Goal: Task Accomplishment & Management: Complete application form

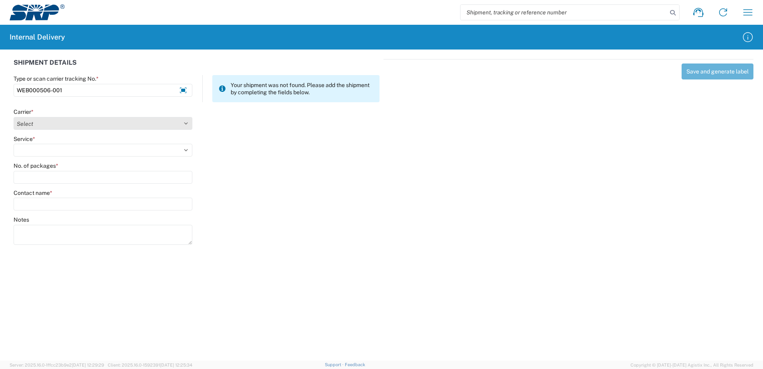
type input "WEB000506-001"
click at [186, 123] on select "Select Amazon Logistics ATI Trucking BC Dimerco Logistics Empire Southwest FedE…" at bounding box center [103, 123] width 179 height 13
select select "18714"
click at [14, 117] on select "Select Amazon Logistics ATI Trucking BC Dimerco Logistics Empire Southwest FedE…" at bounding box center [103, 123] width 179 height 13
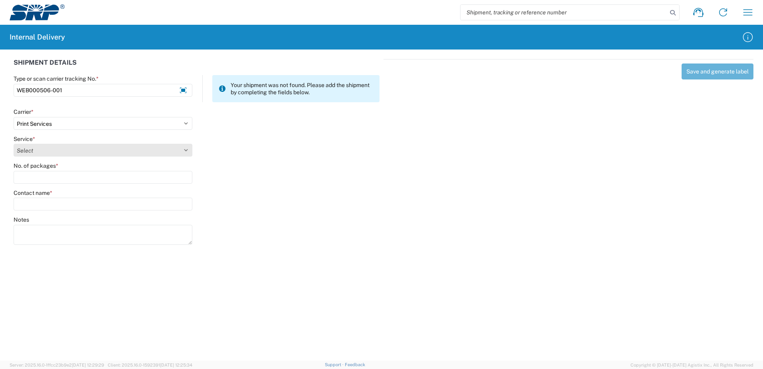
click at [187, 149] on select "Select Ground Inter-office" at bounding box center [103, 150] width 179 height 13
select select "35764"
click at [14, 144] on select "Select Ground Inter-office" at bounding box center [103, 150] width 179 height 13
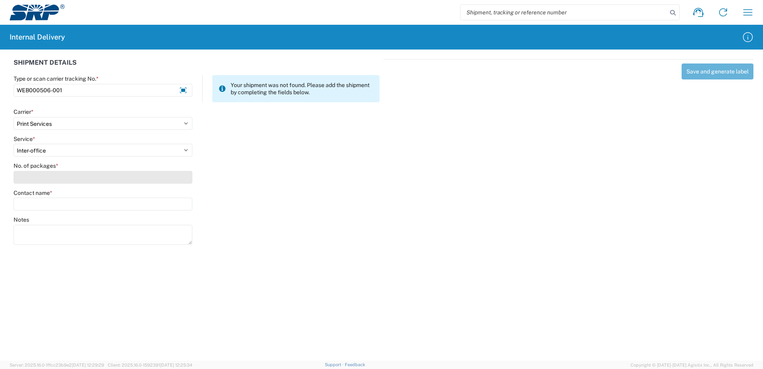
click at [179, 179] on input "No. of packages *" at bounding box center [103, 177] width 179 height 13
type input "1"
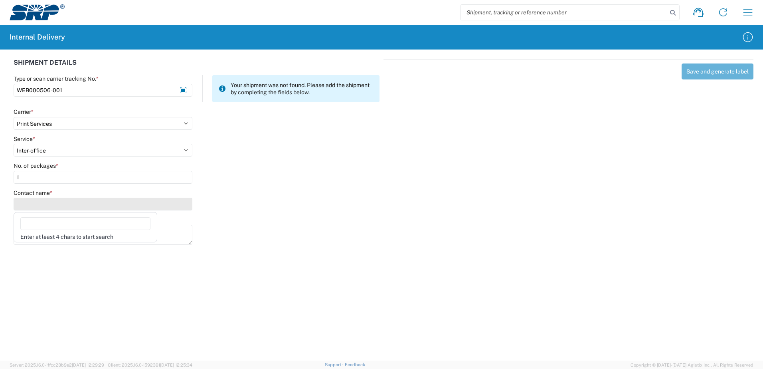
click at [176, 201] on input "Contact name *" at bounding box center [103, 204] width 179 height 13
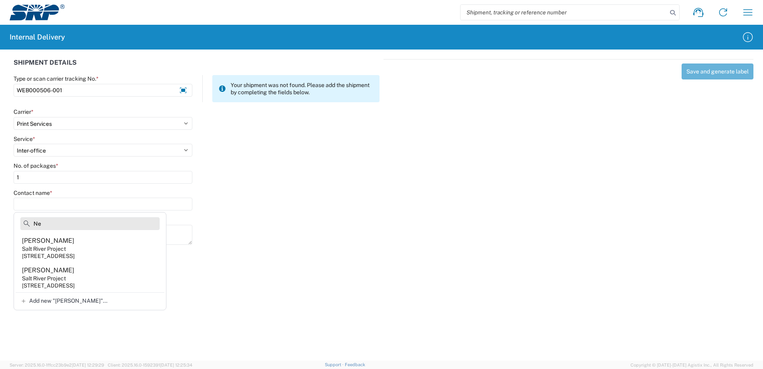
type input "N"
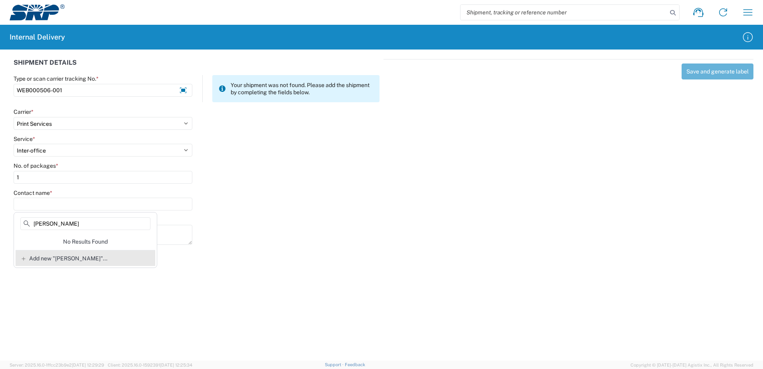
type input "[PERSON_NAME]"
click at [71, 258] on span "Add new "[PERSON_NAME]"..." at bounding box center [68, 258] width 78 height 7
type input "[PERSON_NAME]"
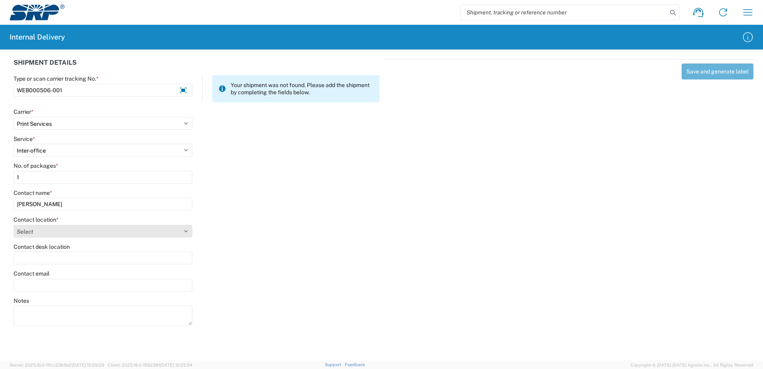
click at [187, 231] on select "Select [GEOGRAPHIC_DATA] Facility [GEOGRAPHIC_DATA] [GEOGRAPHIC_DATA] [PERSON_N…" at bounding box center [103, 231] width 179 height 13
select select "58893"
click at [14, 225] on select "Select [GEOGRAPHIC_DATA] Facility [GEOGRAPHIC_DATA] [GEOGRAPHIC_DATA] [PERSON_N…" at bounding box center [103, 231] width 179 height 13
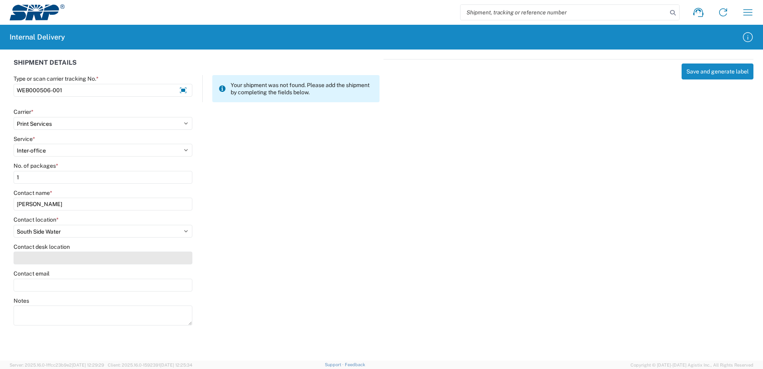
click at [58, 260] on input "Contact desk location" at bounding box center [103, 257] width 179 height 13
type input "SSW303"
click at [149, 286] on input "Contact email" at bounding box center [103, 285] width 179 height 13
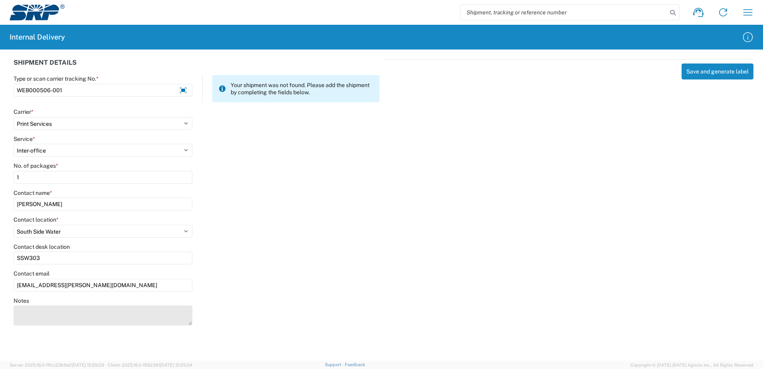
type input "[EMAIL_ADDRESS][PERSON_NAME][DOMAIN_NAME]"
click at [69, 309] on textarea "Notes" at bounding box center [103, 315] width 179 height 20
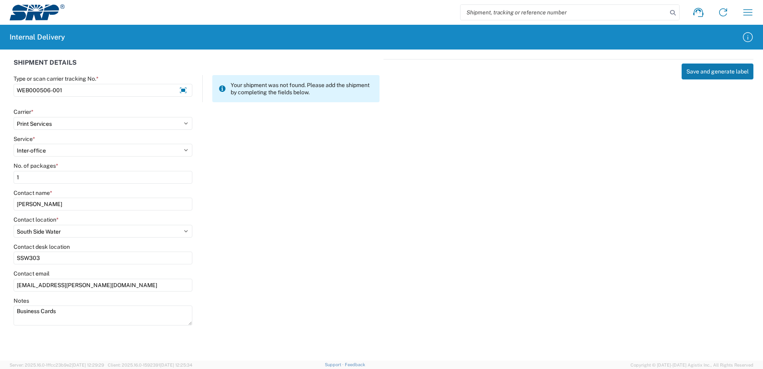
type textarea "Business Cards"
click at [713, 71] on button "Save and generate label" at bounding box center [717, 71] width 72 height 16
select select
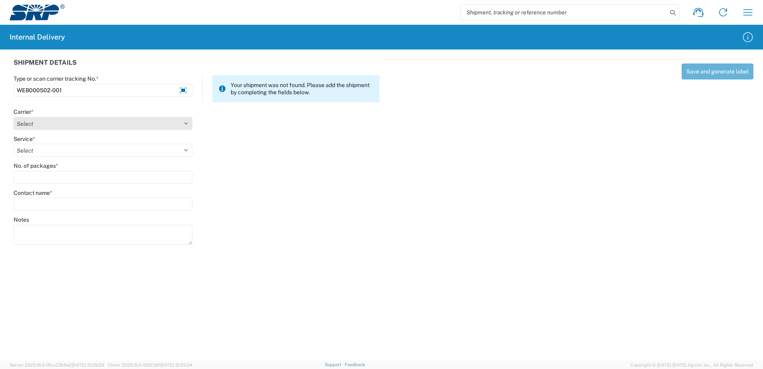
type input "WEB000502-001"
click at [186, 123] on select "Select Amazon Logistics ATI Trucking BC Dimerco Logistics Empire Southwest FedE…" at bounding box center [103, 123] width 179 height 13
select select "18714"
click at [14, 117] on select "Select Amazon Logistics ATI Trucking BC Dimerco Logistics Empire Southwest FedE…" at bounding box center [103, 123] width 179 height 13
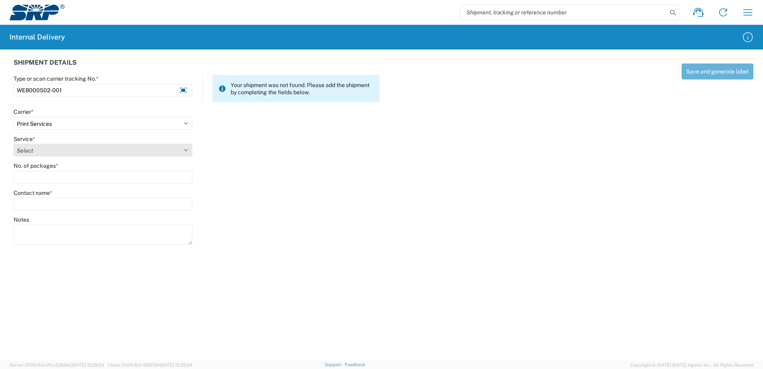
click at [187, 152] on select "Select Ground Inter-office" at bounding box center [103, 150] width 179 height 13
select select "35764"
click at [14, 144] on select "Select Ground Inter-office" at bounding box center [103, 150] width 179 height 13
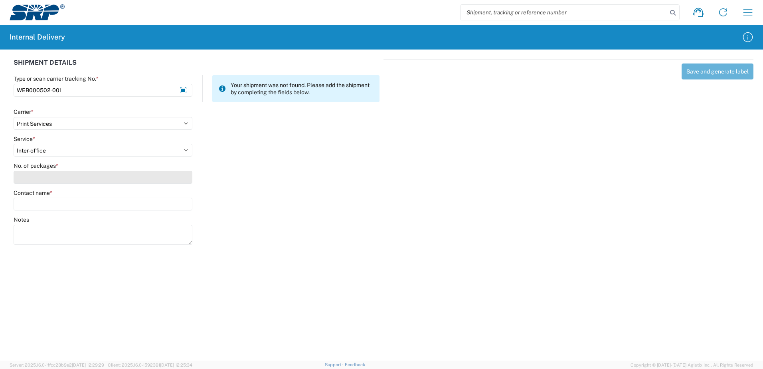
click at [183, 181] on input "No. of packages *" at bounding box center [103, 177] width 179 height 13
type input "1"
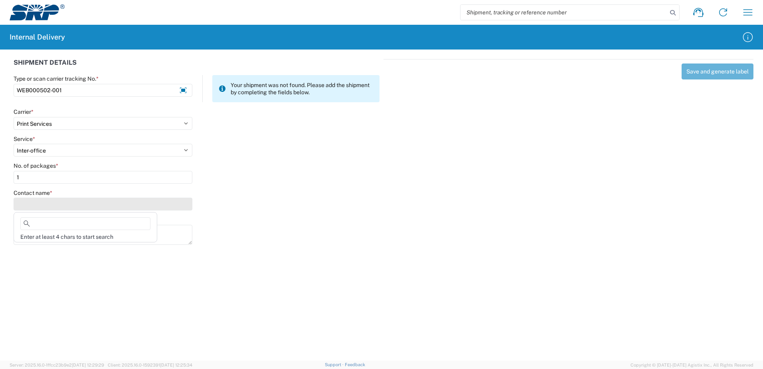
click at [176, 203] on input "Contact name *" at bounding box center [103, 204] width 179 height 13
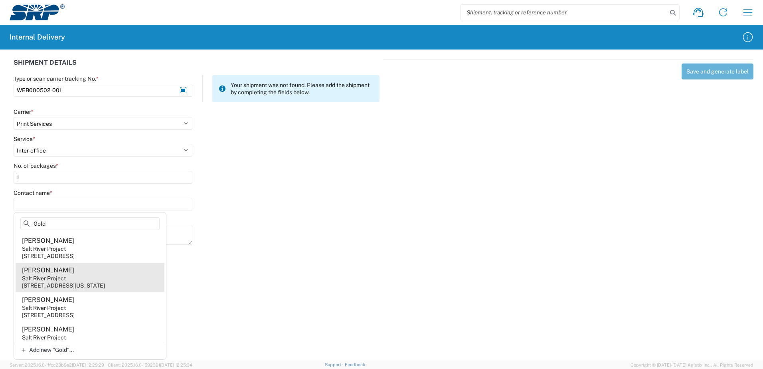
scroll to position [39, 0]
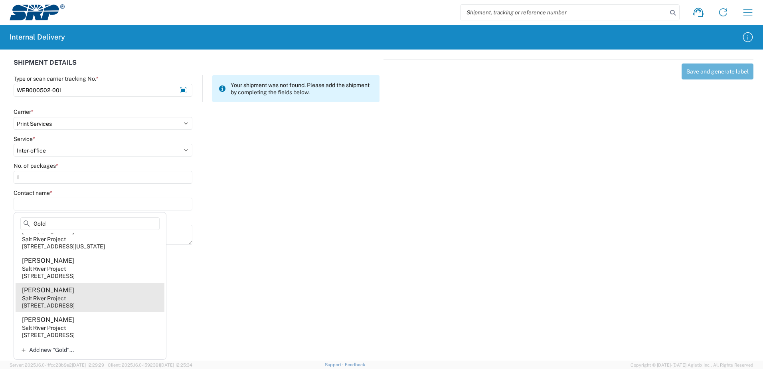
type input "Gold"
click at [75, 305] on div "[STREET_ADDRESS]" at bounding box center [48, 305] width 53 height 7
type input "[PERSON_NAME]"
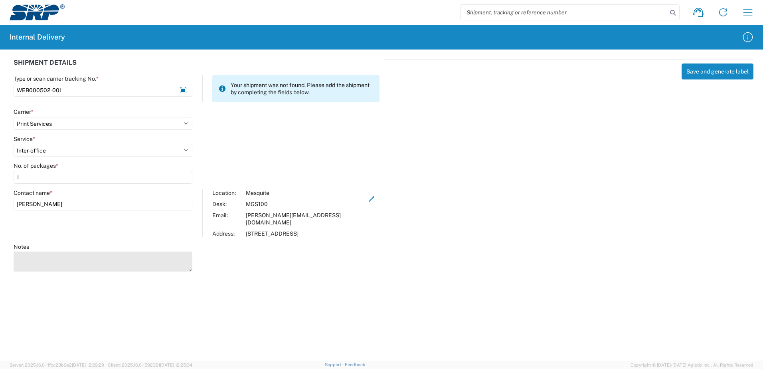
click at [38, 261] on textarea "Notes" at bounding box center [103, 261] width 179 height 20
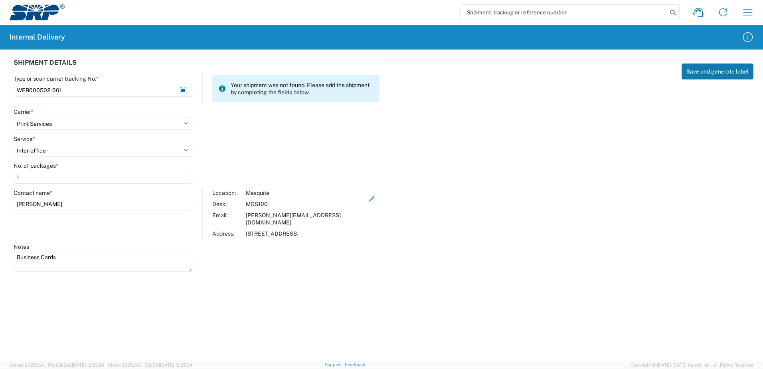
type textarea "Business Cards"
click at [698, 77] on button "Save and generate label" at bounding box center [717, 71] width 72 height 16
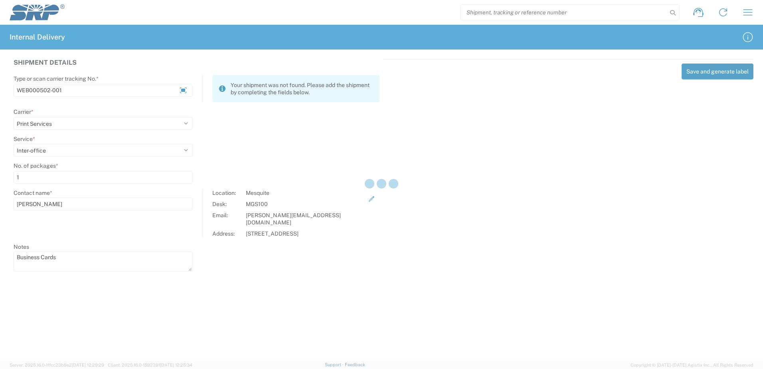
select select
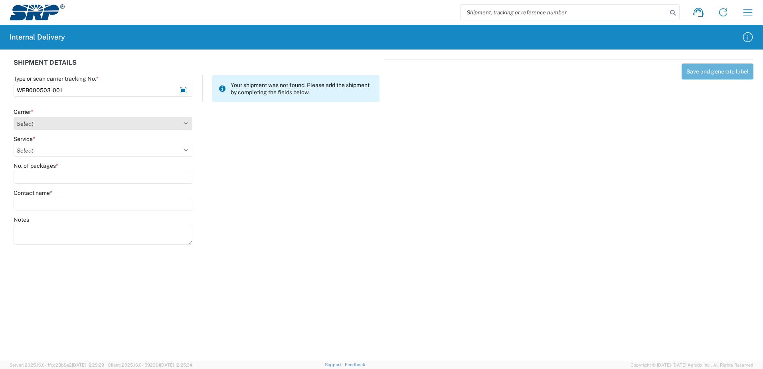
type input "WEB000503-001"
click at [186, 123] on select "Select Amazon Logistics ATI Trucking BC Dimerco Logistics Empire Southwest FedE…" at bounding box center [103, 123] width 179 height 13
select select "18714"
click at [14, 117] on select "Select Amazon Logistics ATI Trucking BC Dimerco Logistics Empire Southwest FedE…" at bounding box center [103, 123] width 179 height 13
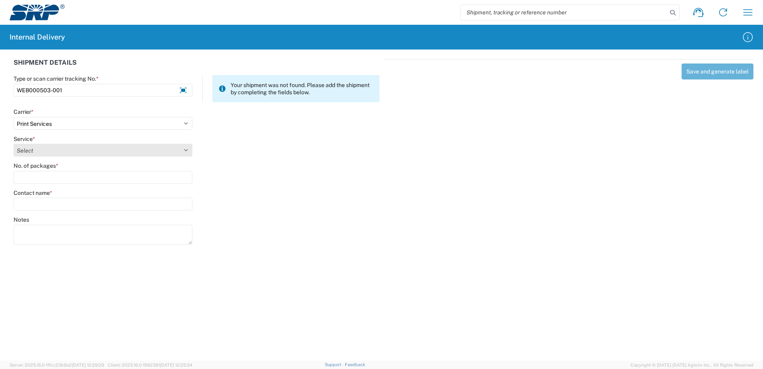
click at [186, 150] on select "Select Ground Inter-office" at bounding box center [103, 150] width 179 height 13
select select "35764"
click at [14, 144] on select "Select Ground Inter-office" at bounding box center [103, 150] width 179 height 13
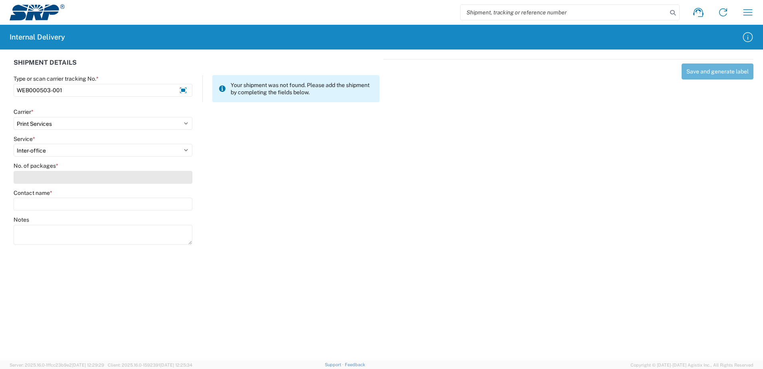
click at [186, 179] on input "No. of packages *" at bounding box center [103, 177] width 179 height 13
type input "1"
click at [180, 202] on input "Contact name *" at bounding box center [103, 204] width 179 height 13
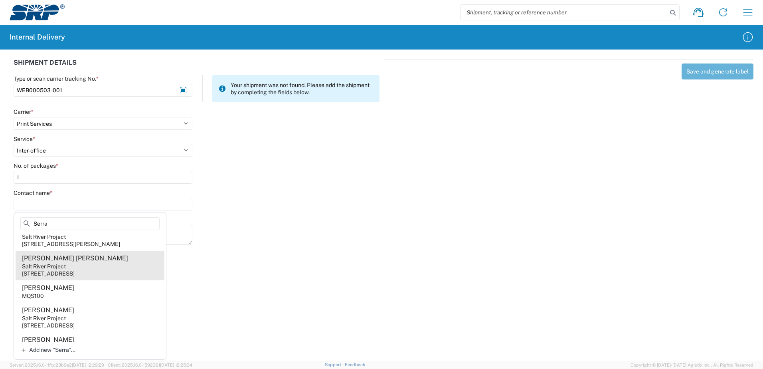
scroll to position [0, 0]
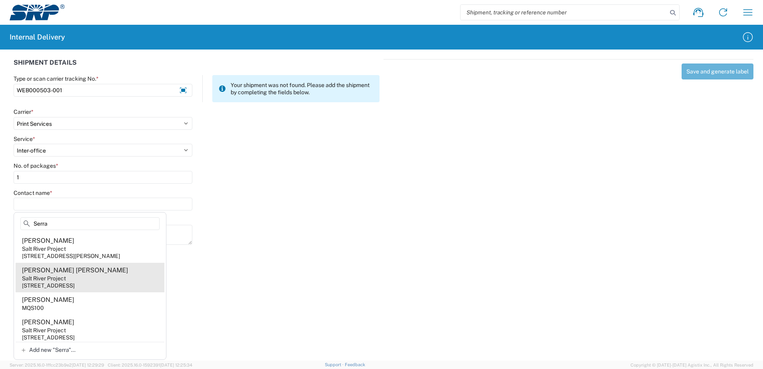
type input "Serra"
click at [59, 282] on div "Salt River Project" at bounding box center [44, 278] width 44 height 7
type input "[PERSON_NAME] [PERSON_NAME]"
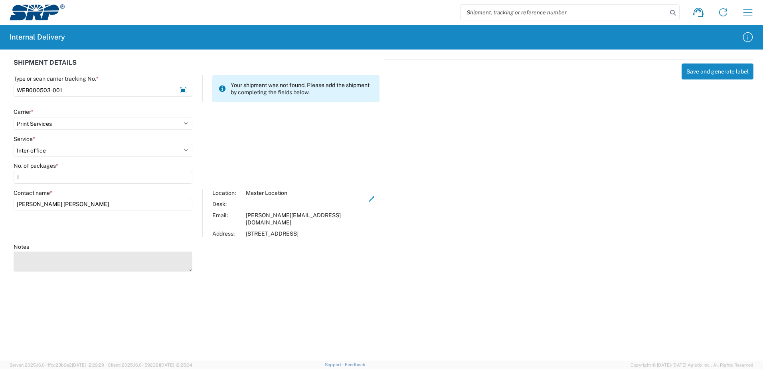
click at [87, 254] on textarea "Notes" at bounding box center [103, 261] width 179 height 20
type textarea "Business Cards"
click at [368, 199] on icon "button" at bounding box center [371, 198] width 7 height 7
select select "54673"
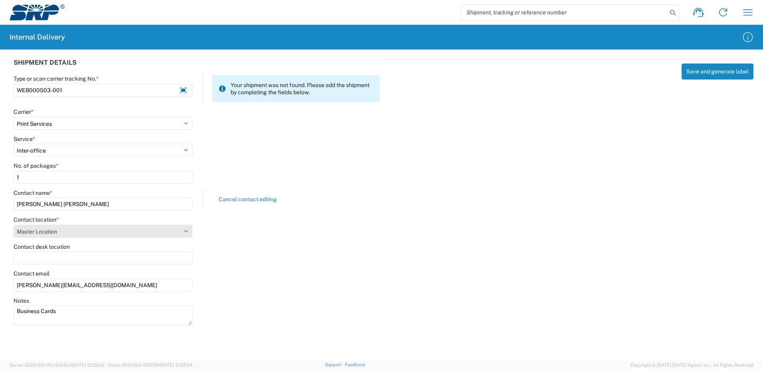
click at [186, 231] on select "Select [GEOGRAPHIC_DATA] Facility [GEOGRAPHIC_DATA] [GEOGRAPHIC_DATA] [PERSON_N…" at bounding box center [103, 231] width 179 height 13
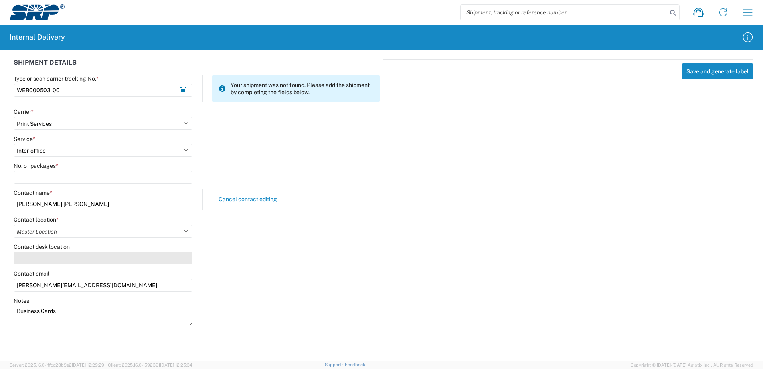
click at [119, 255] on input "Contact desk location" at bounding box center [103, 257] width 179 height 13
type input "MSG100"
click at [374, 323] on div "Notes Business Cards" at bounding box center [197, 315] width 374 height 36
click at [720, 68] on button "Save and generate label" at bounding box center [717, 71] width 72 height 16
select select
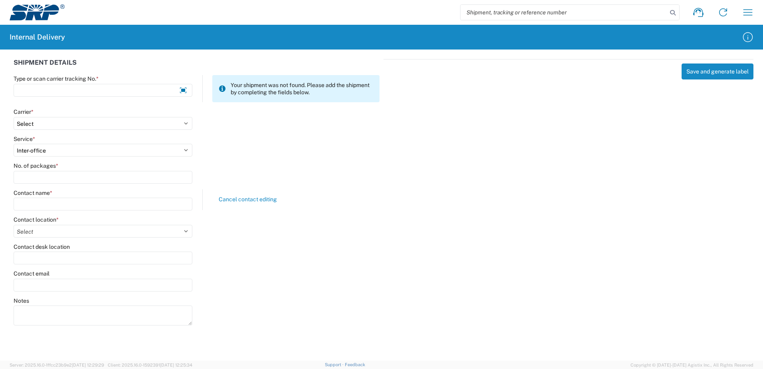
select select
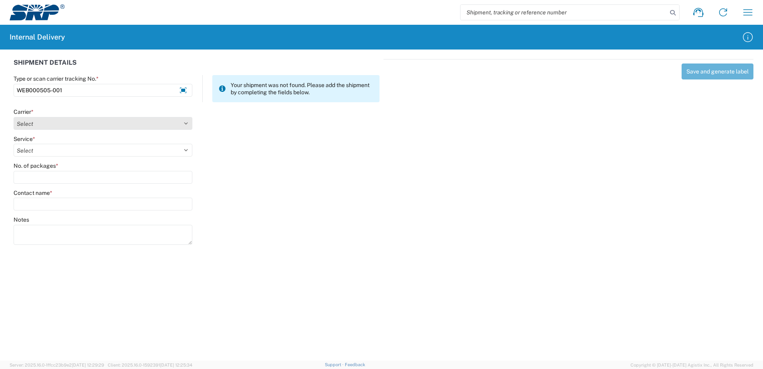
type input "WEB000505-001"
click at [185, 121] on select "Select Amazon Logistics ATI Trucking BC Dimerco Logistics Empire Southwest FedE…" at bounding box center [103, 123] width 179 height 13
select select "18714"
click at [14, 117] on select "Select Amazon Logistics ATI Trucking BC Dimerco Logistics Empire Southwest FedE…" at bounding box center [103, 123] width 179 height 13
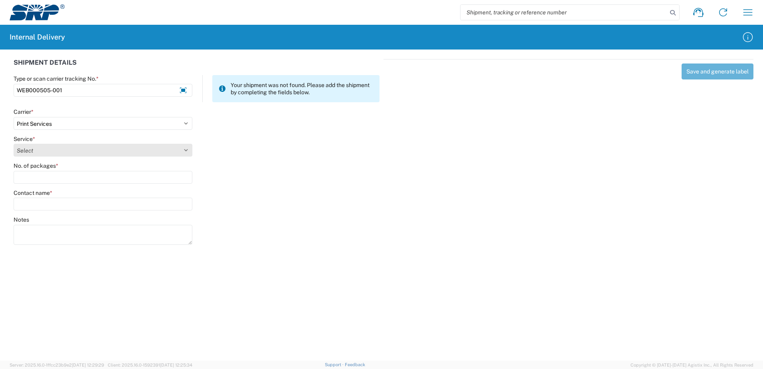
click at [187, 150] on select "Select Ground Inter-office" at bounding box center [103, 150] width 179 height 13
select select "35764"
click at [14, 144] on select "Select Ground Inter-office" at bounding box center [103, 150] width 179 height 13
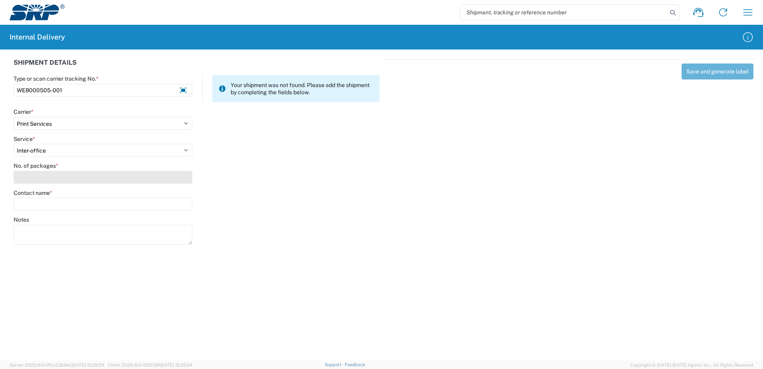
click at [179, 180] on input "No. of packages *" at bounding box center [103, 177] width 179 height 13
type input "1"
click at [181, 207] on input "Contact name *" at bounding box center [103, 204] width 179 height 13
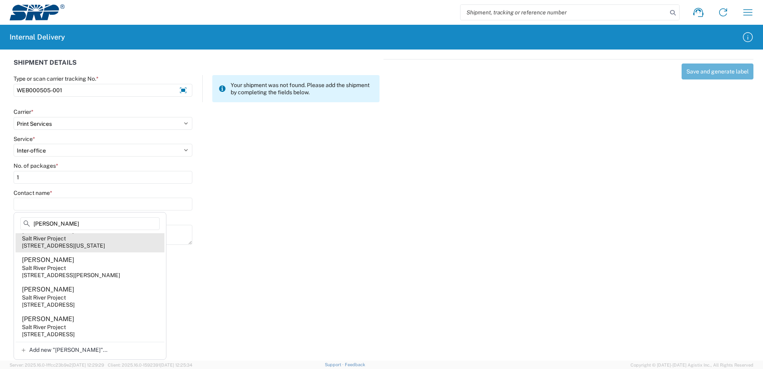
scroll to position [80, 0]
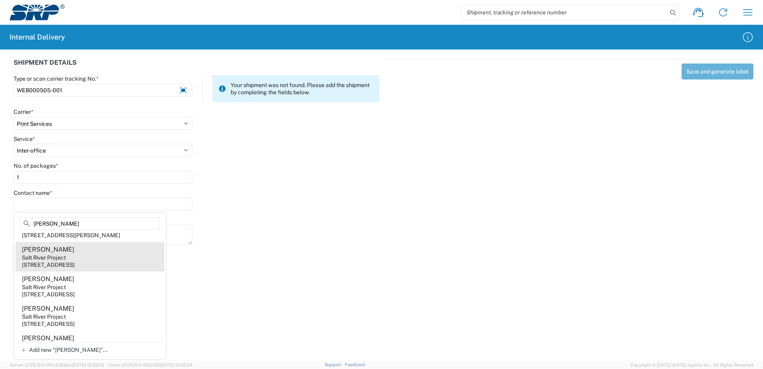
type input "[PERSON_NAME]"
click at [87, 271] on agx-address-suggestion-item "[PERSON_NAME] Salt River Project [STREET_ADDRESS]" at bounding box center [90, 257] width 149 height 30
type input "[PERSON_NAME]"
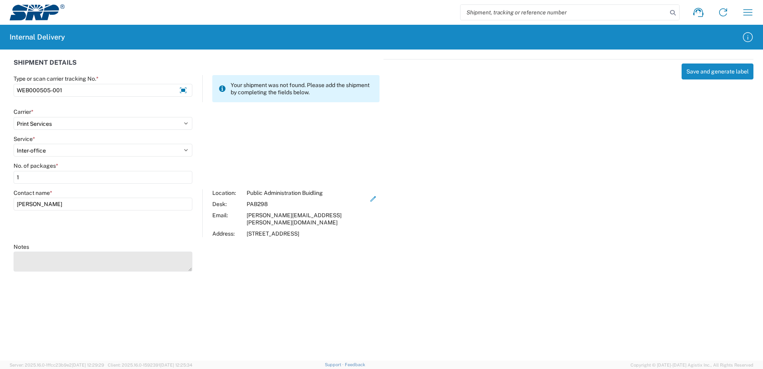
click at [83, 254] on textarea "Notes" at bounding box center [103, 261] width 179 height 20
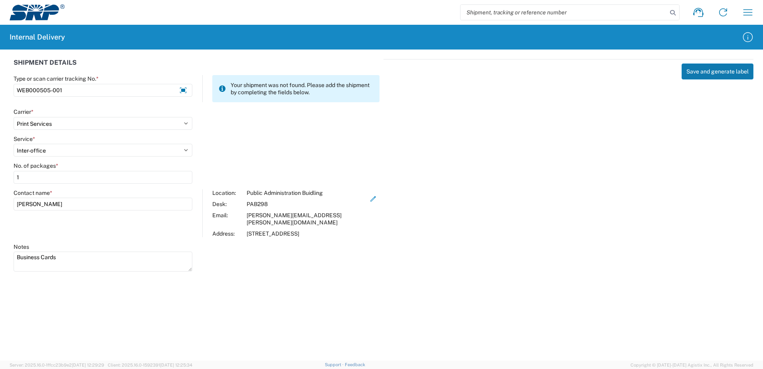
type textarea "Business Cards"
click at [710, 71] on button "Save and generate label" at bounding box center [717, 71] width 72 height 16
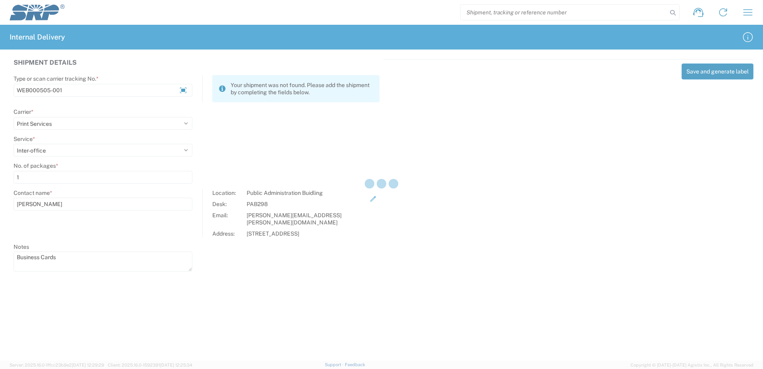
select select
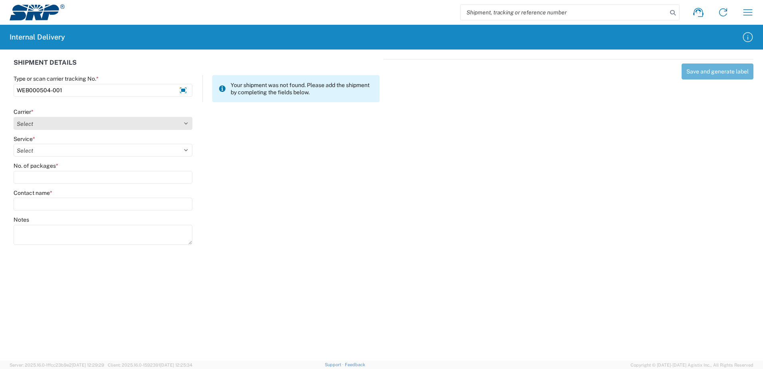
type input "WEB000504-001"
click at [184, 120] on select "Select Amazon Logistics ATI Trucking BC Dimerco Logistics Empire Southwest FedE…" at bounding box center [103, 123] width 179 height 13
select select "18714"
click at [14, 117] on select "Select Amazon Logistics ATI Trucking BC Dimerco Logistics Empire Southwest FedE…" at bounding box center [103, 123] width 179 height 13
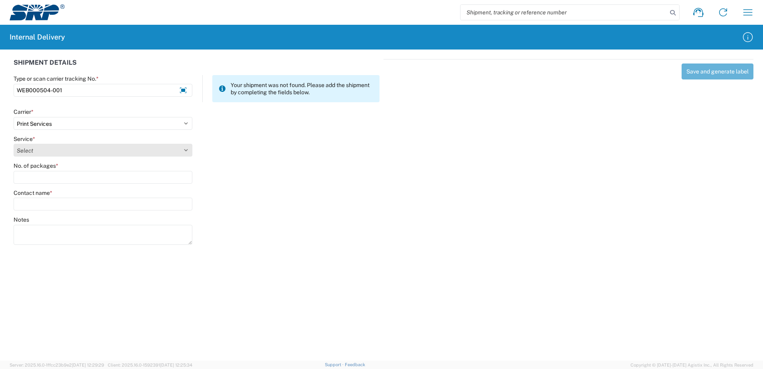
click at [184, 150] on select "Select Ground Inter-office" at bounding box center [103, 150] width 179 height 13
select select "35764"
click at [14, 144] on select "Select Ground Inter-office" at bounding box center [103, 150] width 179 height 13
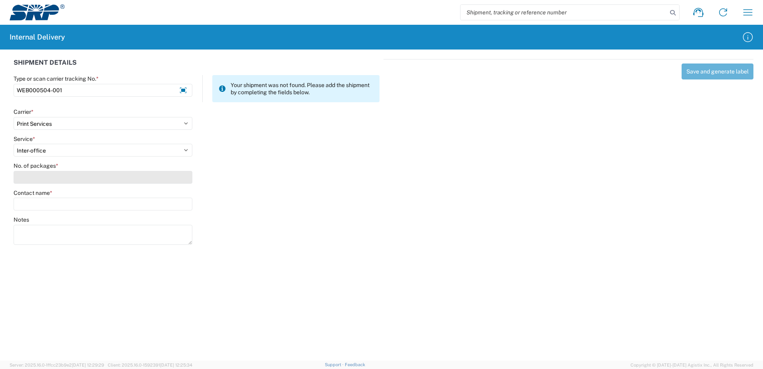
click at [183, 180] on input "No. of packages *" at bounding box center [103, 177] width 179 height 13
type input "1"
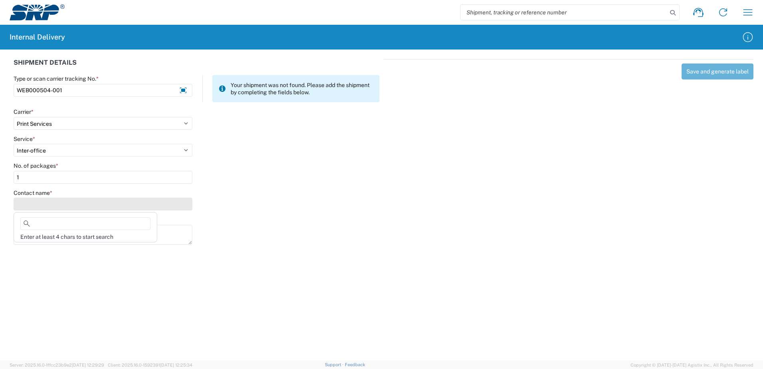
click at [185, 207] on input "Contact name *" at bounding box center [103, 204] width 179 height 13
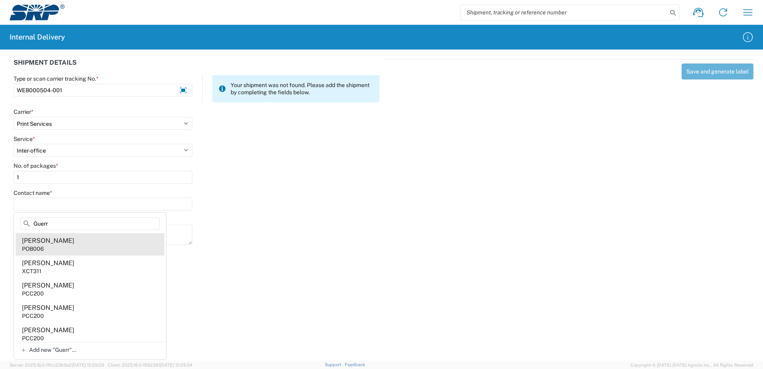
type input "Guerr"
click at [61, 248] on agx-address-suggestion-item "[PERSON_NAME] POB006" at bounding box center [90, 244] width 149 height 22
type input "[PERSON_NAME]"
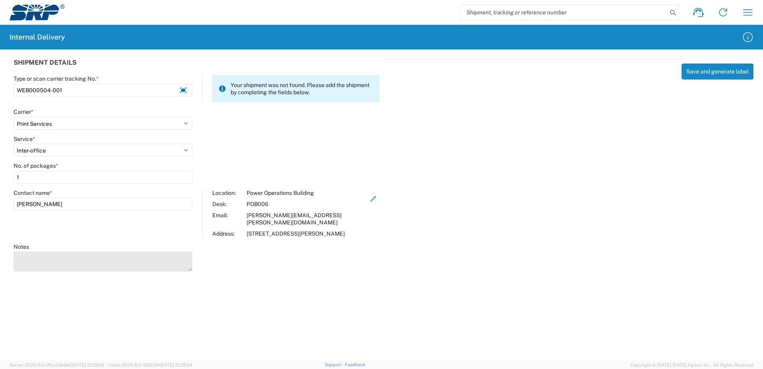
click at [55, 264] on textarea "Notes" at bounding box center [103, 261] width 179 height 20
click at [123, 259] on textarea "Business card for [PERSON_NAME]" at bounding box center [103, 261] width 179 height 20
type textarea "Business card for [PERSON_NAME]"
click at [599, 190] on div "Save and generate label" at bounding box center [568, 164] width 370 height 210
click at [716, 72] on button "Save and generate label" at bounding box center [717, 71] width 72 height 16
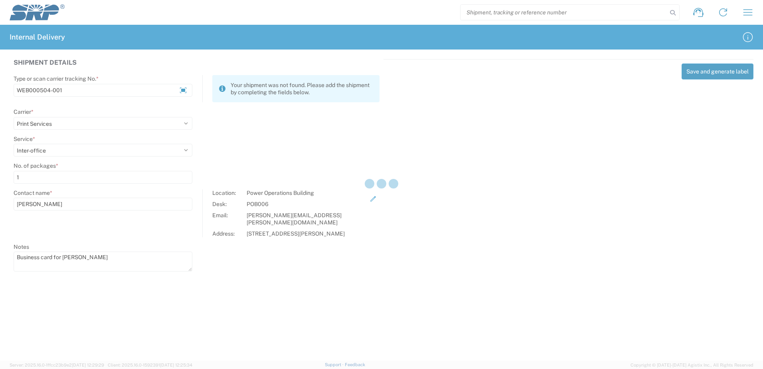
select select
